Goal: Find specific page/section: Find specific page/section

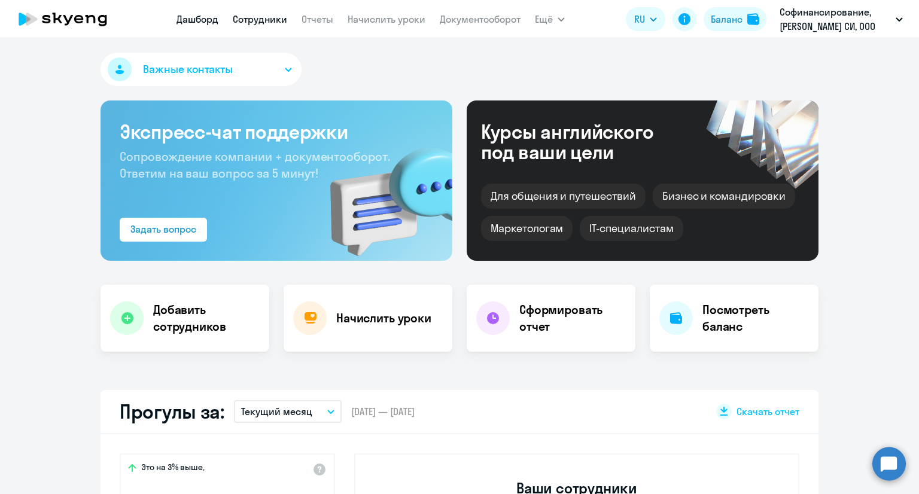
click at [278, 24] on link "Сотрудники" at bounding box center [260, 19] width 54 height 12
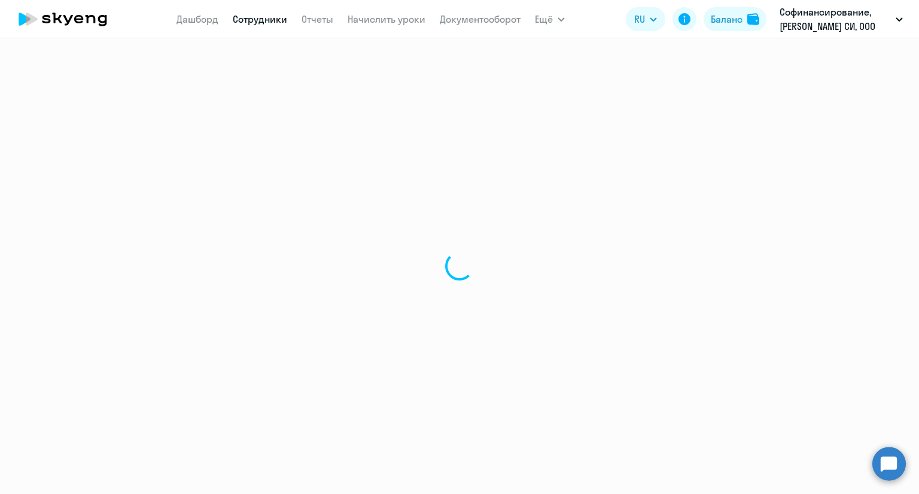
select select "30"
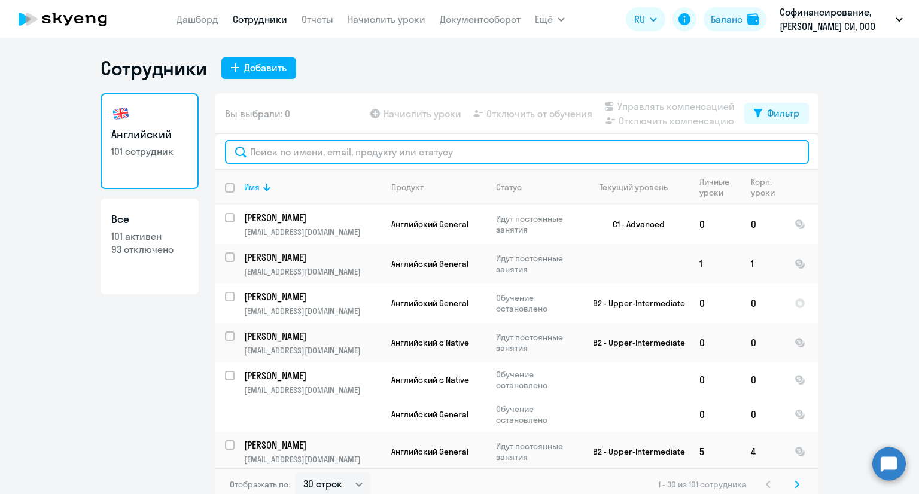
click at [285, 148] on input "text" at bounding box center [517, 152] width 584 height 24
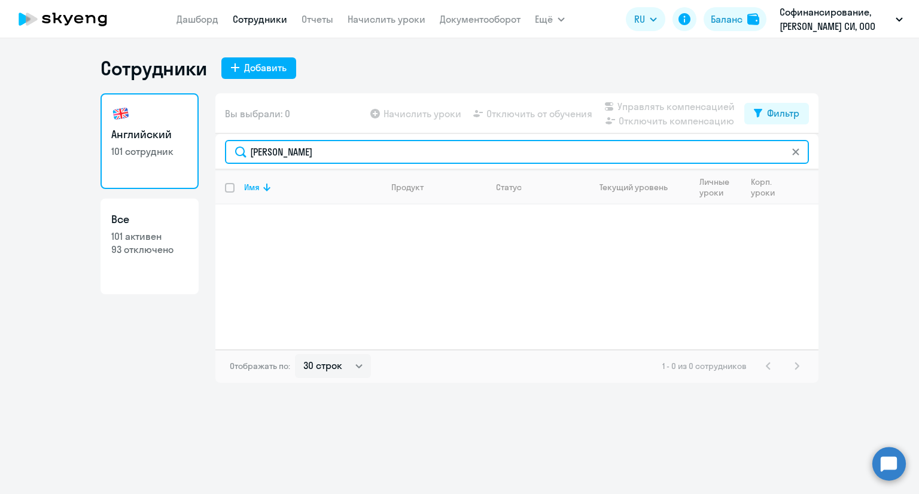
click at [804, 154] on input "[PERSON_NAME]" at bounding box center [517, 152] width 584 height 24
click at [801, 154] on input "[PERSON_NAME]" at bounding box center [517, 152] width 584 height 24
type input "[PERSON_NAME]"
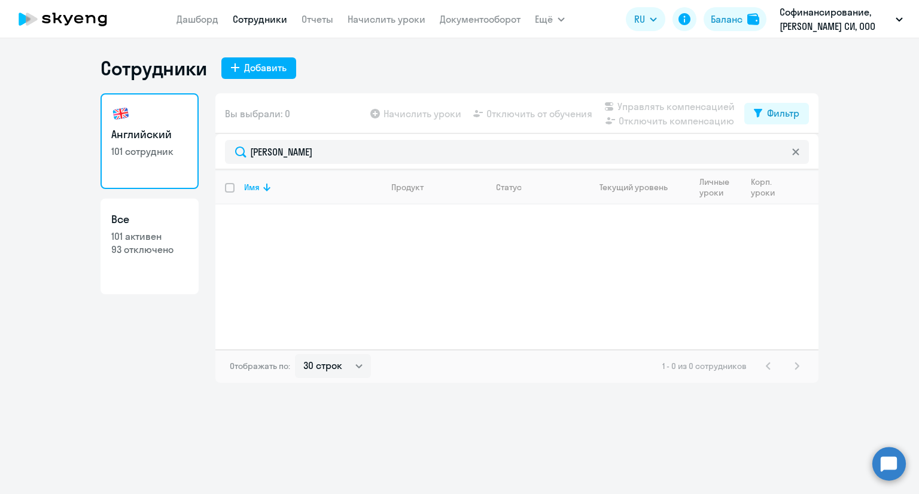
click at [797, 152] on icon at bounding box center [795, 151] width 7 height 7
